Goal: Information Seeking & Learning: Learn about a topic

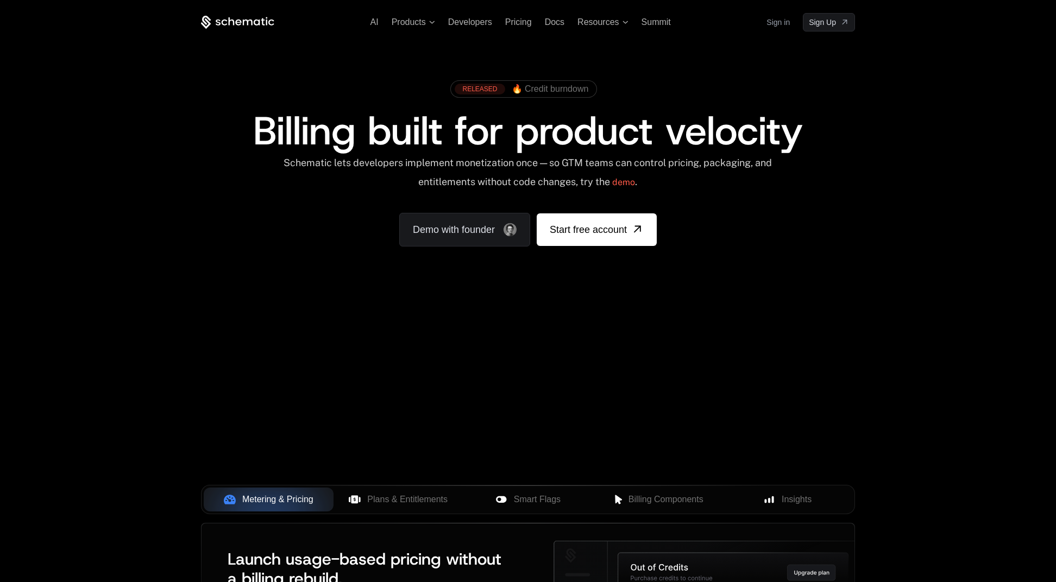
click at [783, 20] on link "Sign in" at bounding box center [777, 22] width 23 height 17
